Goal: Browse casually

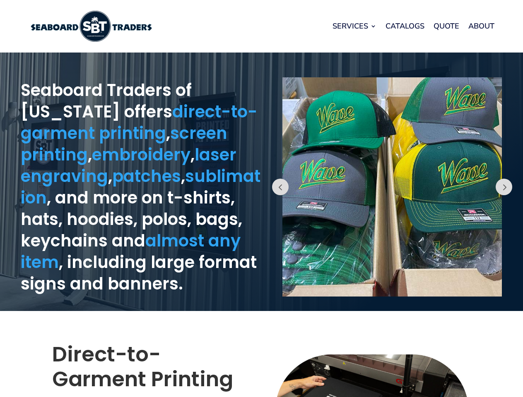
click at [262, 199] on div "Prev" at bounding box center [393, 182] width 262 height 250
click at [354, 26] on link "Services" at bounding box center [354, 25] width 44 height 31
click at [280, 187] on button "Prev" at bounding box center [280, 187] width 17 height 17
click at [392, 187] on img at bounding box center [391, 186] width 219 height 219
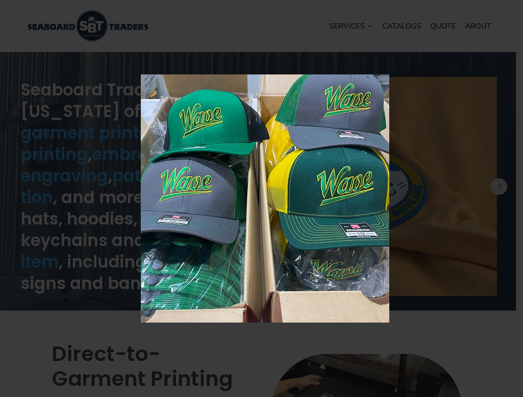
click at [389, 187] on img at bounding box center [265, 198] width 248 height 248
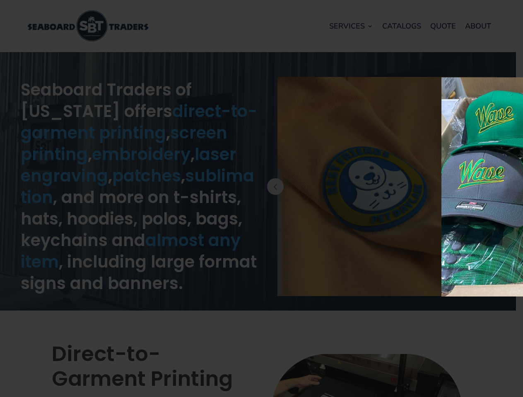
click at [516, 187] on div "× Loading..." at bounding box center [261, 198] width 523 height 397
click at [504, 187] on button "Prev" at bounding box center [498, 186] width 17 height 17
